Goal: Task Accomplishment & Management: Manage account settings

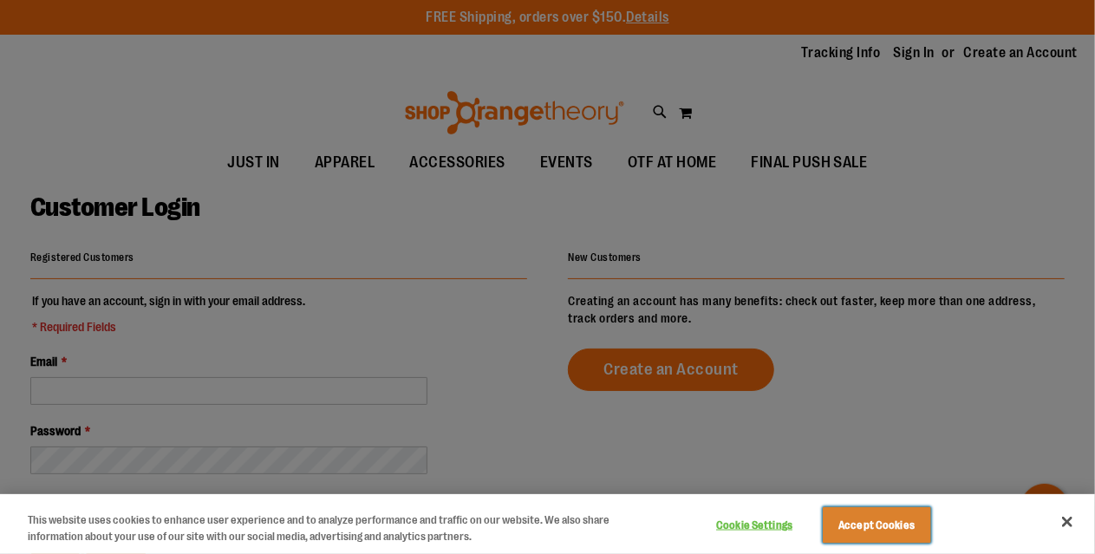
click at [880, 520] on button "Accept Cookies" at bounding box center [877, 525] width 108 height 36
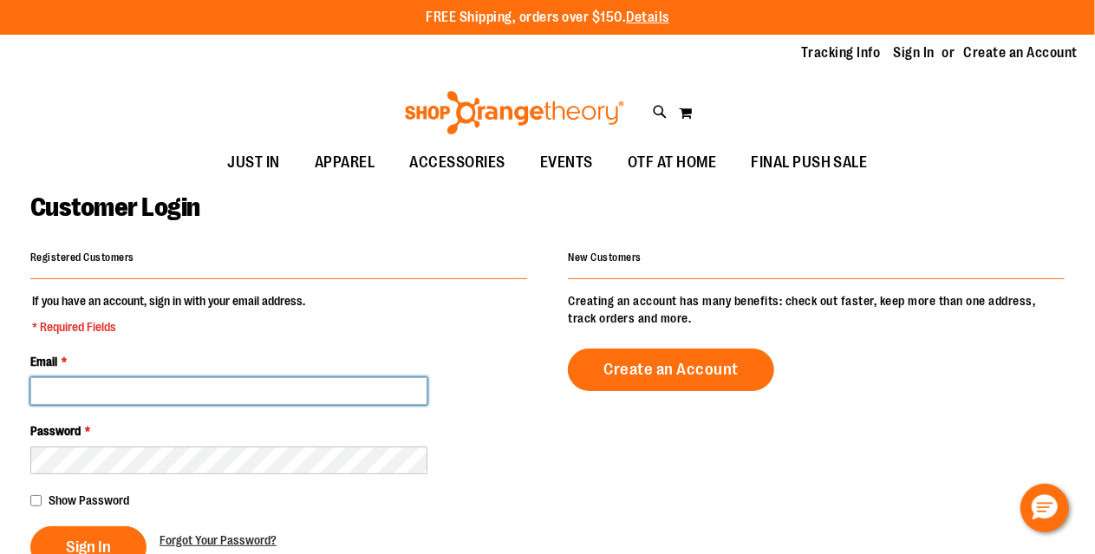
click at [305, 401] on input "Email *" at bounding box center [228, 391] width 397 height 28
type input "**********"
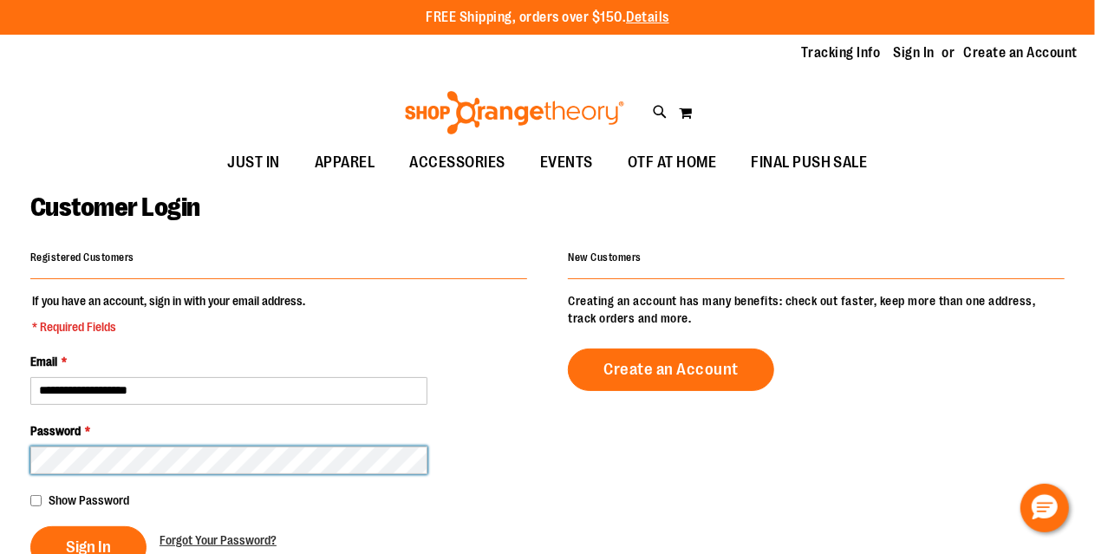
click at [30, 526] on button "Sign In" at bounding box center [88, 547] width 116 height 42
